Goal: Use online tool/utility: Use online tool/utility

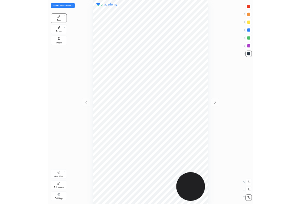
scroll to position [299, 208]
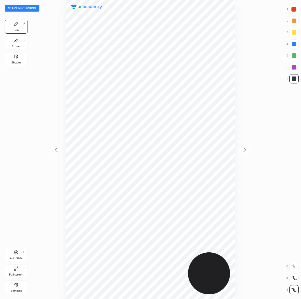
click at [22, 6] on button "Start recording" at bounding box center [22, 8] width 35 height 7
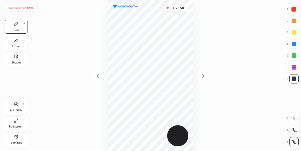
scroll to position [28777, 28720]
click at [24, 6] on button "End recording" at bounding box center [21, 8] width 32 height 7
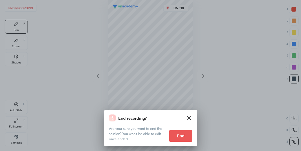
click at [186, 138] on button "End" at bounding box center [180, 136] width 23 height 12
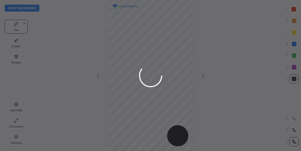
scroll to position [151, 208]
